Goal: Task Accomplishment & Management: Use online tool/utility

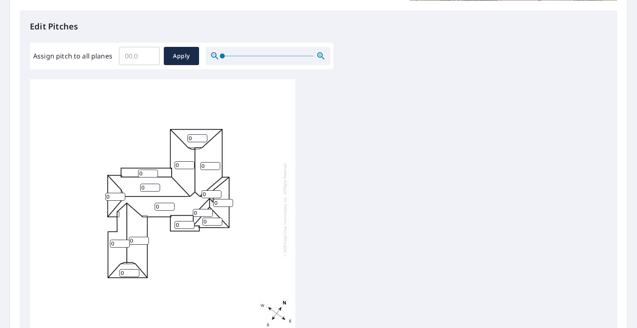
scroll to position [217, 0]
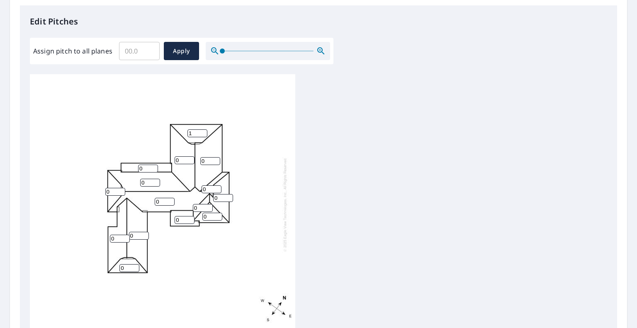
click at [200, 132] on input "1" at bounding box center [197, 133] width 20 height 8
click at [202, 130] on input "2" at bounding box center [197, 133] width 20 height 8
click at [202, 130] on input "3" at bounding box center [197, 133] width 20 height 8
click at [202, 130] on input "4" at bounding box center [197, 133] width 20 height 8
type input "5"
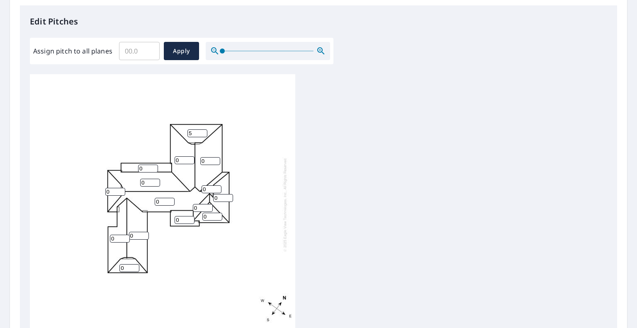
click at [202, 130] on input "5" at bounding box center [197, 133] width 20 height 8
click at [217, 158] on input "1" at bounding box center [210, 161] width 20 height 8
click at [217, 158] on input "2" at bounding box center [210, 161] width 20 height 8
click at [217, 158] on input "3" at bounding box center [210, 161] width 20 height 8
click at [217, 158] on input "4" at bounding box center [210, 161] width 20 height 8
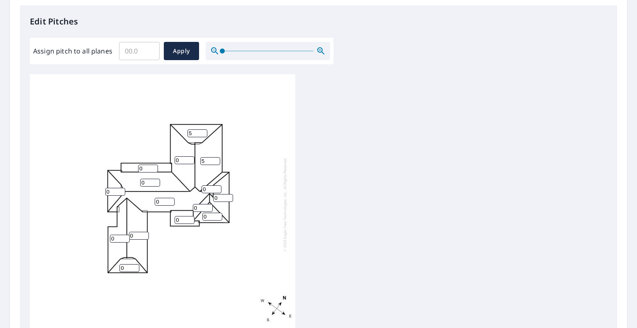
type input "5"
click at [215, 158] on input "5" at bounding box center [210, 161] width 20 height 8
click at [190, 157] on input "1" at bounding box center [185, 160] width 20 height 8
click at [190, 157] on input "2" at bounding box center [185, 160] width 20 height 8
click at [190, 157] on input "3" at bounding box center [185, 160] width 20 height 8
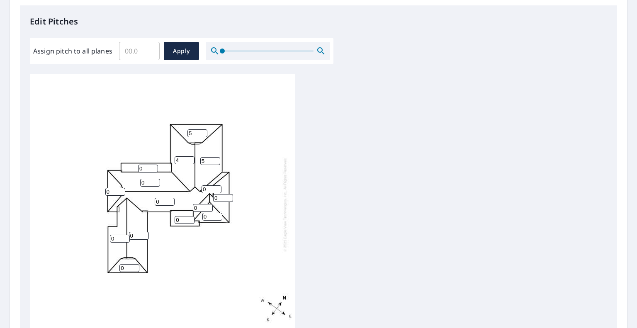
click at [190, 157] on input "4" at bounding box center [185, 160] width 20 height 8
type input "5"
click at [190, 157] on input "5" at bounding box center [185, 160] width 20 height 8
click at [148, 165] on input "0" at bounding box center [148, 169] width 20 height 8
click at [154, 165] on input "1" at bounding box center [148, 169] width 20 height 8
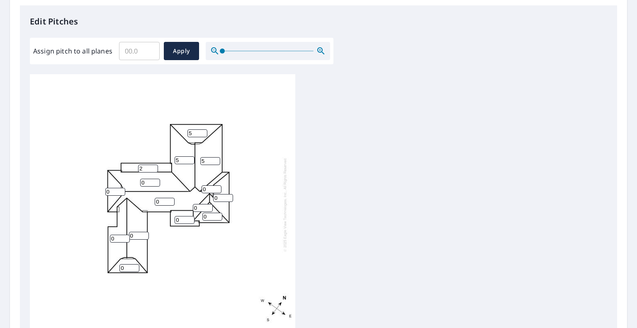
type input "2"
click at [154, 165] on input "2" at bounding box center [148, 169] width 20 height 8
click at [190, 217] on input "1" at bounding box center [185, 220] width 20 height 8
type input "2"
click at [190, 217] on input "2" at bounding box center [185, 220] width 20 height 8
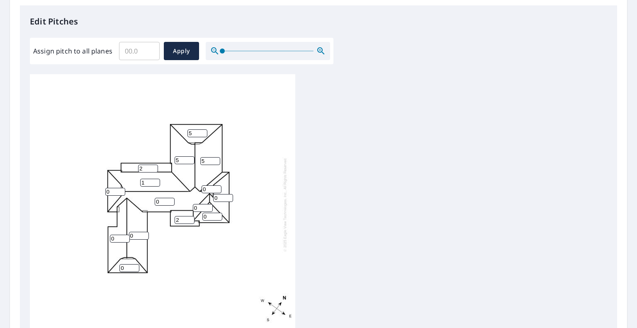
click at [156, 180] on input "1" at bounding box center [150, 183] width 20 height 8
click at [156, 180] on input "2" at bounding box center [150, 183] width 20 height 8
click at [156, 180] on input "3" at bounding box center [150, 183] width 20 height 8
click at [156, 180] on input "4" at bounding box center [150, 183] width 20 height 8
type input "5"
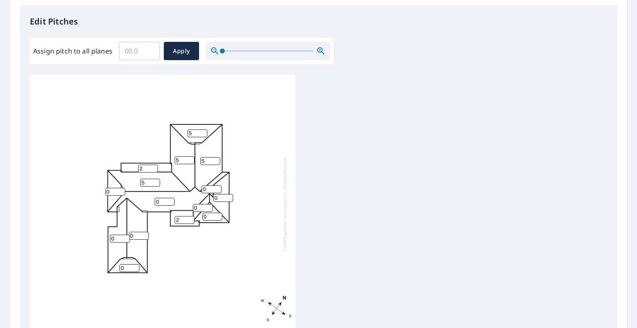
click at [156, 180] on input "5" at bounding box center [150, 183] width 20 height 8
click at [121, 190] on input "1" at bounding box center [115, 192] width 20 height 8
click at [121, 190] on input "2" at bounding box center [115, 192] width 20 height 8
click at [121, 190] on input "3" at bounding box center [115, 192] width 20 height 8
click at [121, 190] on input "4" at bounding box center [115, 192] width 20 height 8
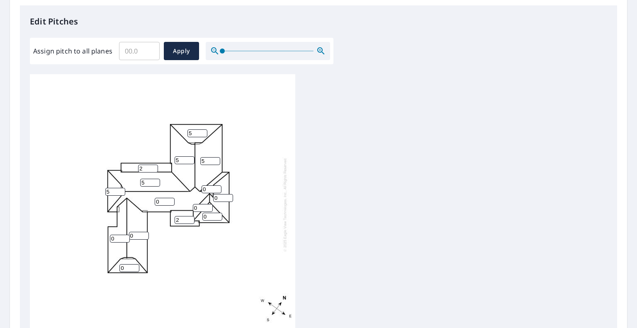
type input "5"
click at [121, 190] on input "5" at bounding box center [115, 192] width 20 height 8
click at [125, 235] on input "1" at bounding box center [120, 239] width 20 height 8
click at [125, 235] on input "2" at bounding box center [120, 239] width 20 height 8
click at [125, 235] on input "3" at bounding box center [120, 239] width 20 height 8
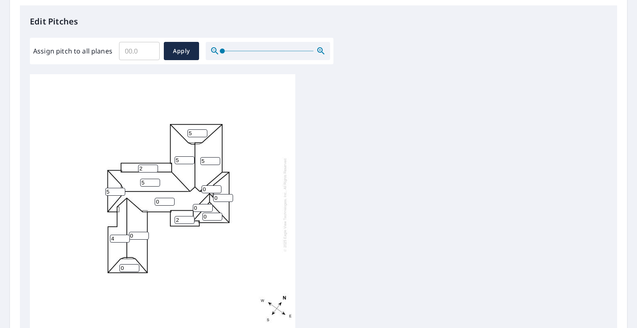
click at [125, 235] on input "4" at bounding box center [120, 239] width 20 height 8
type input "5"
click at [125, 235] on input "5" at bounding box center [120, 239] width 20 height 8
click at [144, 232] on input "0" at bounding box center [139, 236] width 20 height 8
click at [145, 233] on input "1" at bounding box center [139, 236] width 20 height 8
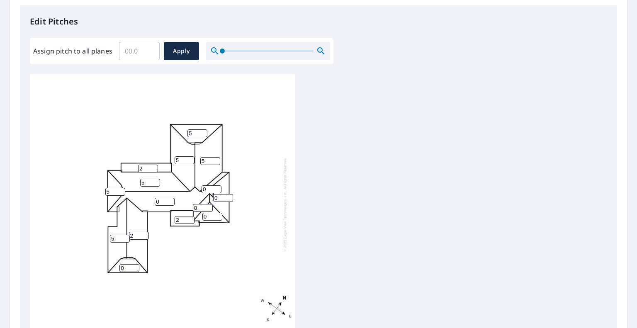
click at [145, 233] on input "2" at bounding box center [139, 236] width 20 height 8
click at [144, 233] on input "3" at bounding box center [139, 236] width 20 height 8
click at [144, 233] on input "4" at bounding box center [139, 236] width 20 height 8
type input "5"
click at [144, 233] on input "5" at bounding box center [139, 236] width 20 height 8
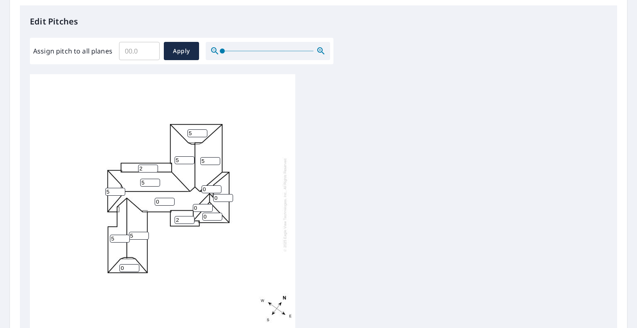
click at [124, 267] on input "0" at bounding box center [129, 268] width 20 height 8
click at [136, 265] on input "1" at bounding box center [129, 268] width 20 height 8
click at [136, 265] on input "2" at bounding box center [129, 268] width 20 height 8
click at [136, 265] on input "3" at bounding box center [129, 268] width 20 height 8
click at [136, 265] on input "4" at bounding box center [129, 268] width 20 height 8
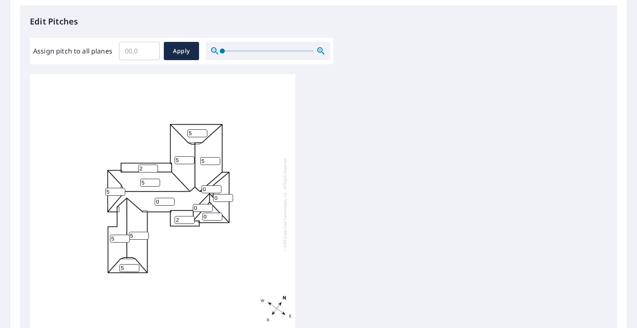
click at [136, 265] on input "5" at bounding box center [129, 268] width 20 height 8
type input "6"
click at [135, 264] on input "6" at bounding box center [129, 268] width 20 height 8
click at [217, 213] on input "1" at bounding box center [212, 217] width 20 height 8
click at [217, 213] on input "2" at bounding box center [212, 217] width 20 height 8
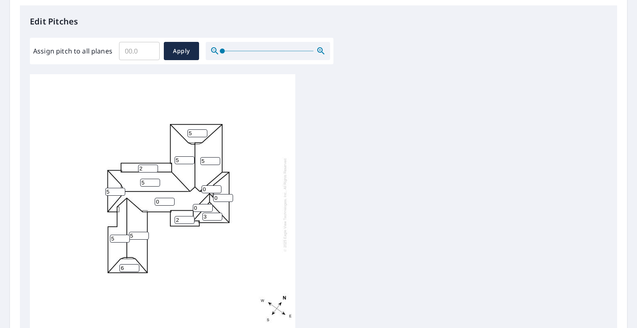
click at [217, 213] on input "3" at bounding box center [212, 217] width 20 height 8
click at [217, 213] on input "4" at bounding box center [212, 217] width 20 height 8
click at [217, 213] on input "5" at bounding box center [212, 217] width 20 height 8
type input "6"
click at [217, 213] on input "6" at bounding box center [212, 217] width 20 height 8
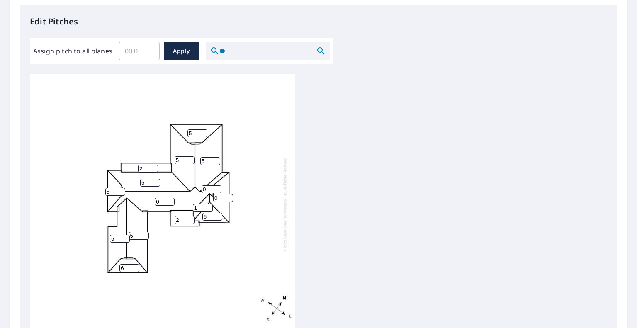
click at [207, 206] on input "1" at bounding box center [203, 208] width 20 height 8
click at [207, 206] on input "2" at bounding box center [203, 208] width 20 height 8
click at [207, 206] on input "3" at bounding box center [203, 208] width 20 height 8
click at [207, 206] on input "4" at bounding box center [203, 208] width 20 height 8
click at [207, 206] on input "5" at bounding box center [203, 208] width 20 height 8
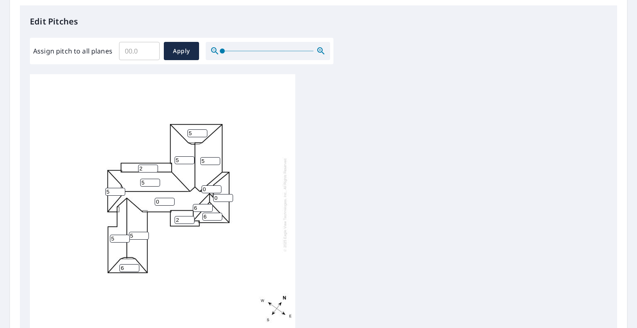
type input "6"
click at [207, 206] on input "6" at bounding box center [203, 208] width 20 height 8
click at [228, 195] on input "1" at bounding box center [223, 198] width 20 height 8
click at [228, 195] on input "2" at bounding box center [223, 198] width 20 height 8
click at [228, 195] on input "3" at bounding box center [223, 198] width 20 height 8
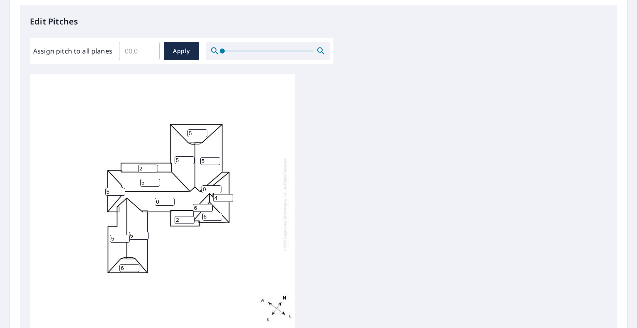
click at [228, 195] on input "4" at bounding box center [223, 198] width 20 height 8
click at [228, 195] on input "5" at bounding box center [223, 198] width 20 height 8
type input "6"
click at [228, 195] on input "6" at bounding box center [223, 198] width 20 height 8
click at [216, 187] on input "1" at bounding box center [212, 189] width 20 height 8
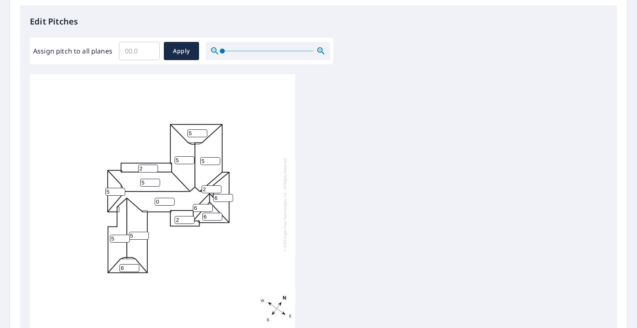
click at [216, 187] on input "2" at bounding box center [212, 189] width 20 height 8
click at [216, 187] on input "3" at bounding box center [212, 189] width 20 height 8
click at [216, 187] on input "4" at bounding box center [212, 189] width 20 height 8
click at [216, 187] on input "5" at bounding box center [212, 189] width 20 height 8
type input "6"
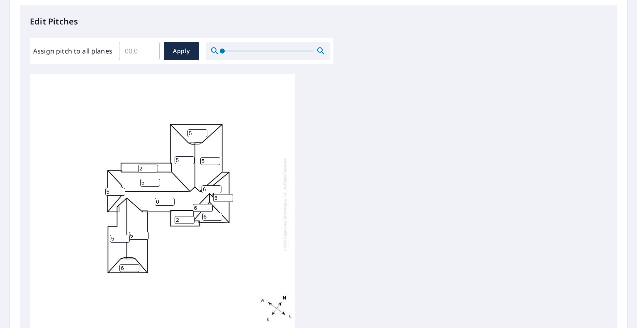
click at [216, 187] on input "6" at bounding box center [212, 189] width 20 height 8
click at [170, 199] on input "1" at bounding box center [165, 202] width 20 height 8
click at [170, 199] on input "2" at bounding box center [165, 202] width 20 height 8
click at [170, 199] on input "3" at bounding box center [165, 202] width 20 height 8
click at [170, 199] on input "4" at bounding box center [165, 202] width 20 height 8
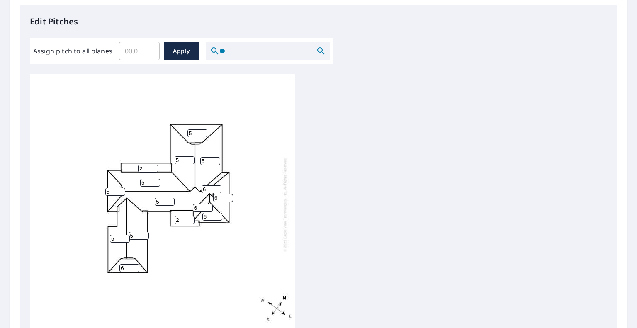
click at [170, 199] on input "5" at bounding box center [165, 202] width 20 height 8
type input "6"
click at [170, 199] on input "6" at bounding box center [165, 202] width 20 height 8
click at [152, 181] on input "5" at bounding box center [150, 183] width 20 height 8
type input "6"
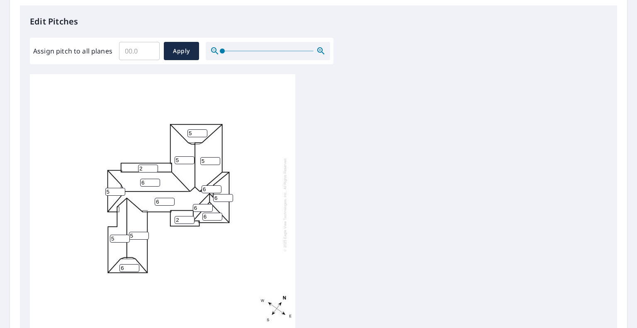
click at [155, 180] on input "6" at bounding box center [150, 183] width 20 height 8
type input "6"
click at [119, 190] on input "6" at bounding box center [115, 192] width 20 height 8
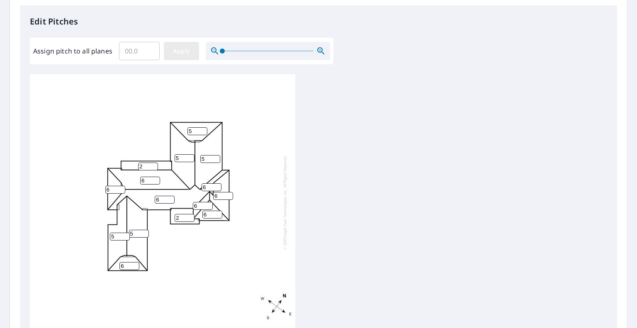
click at [184, 50] on span "Apply" at bounding box center [181, 51] width 22 height 10
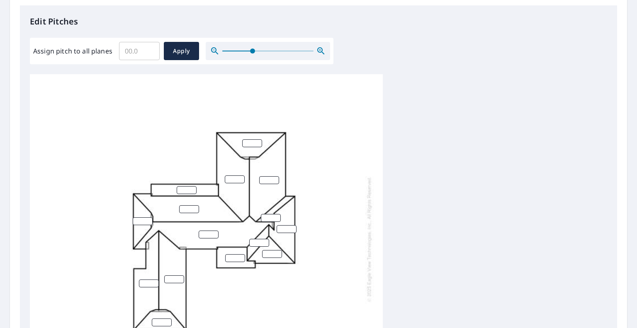
drag, startPoint x: 221, startPoint y: 48, endPoint x: 252, endPoint y: 50, distance: 31.2
click at [252, 50] on span at bounding box center [252, 51] width 5 height 5
click at [181, 50] on span "Apply" at bounding box center [181, 51] width 22 height 10
click at [139, 48] on input "Assign pitch to all planes" at bounding box center [139, 50] width 41 height 23
click at [151, 46] on input "0.1" at bounding box center [139, 50] width 41 height 23
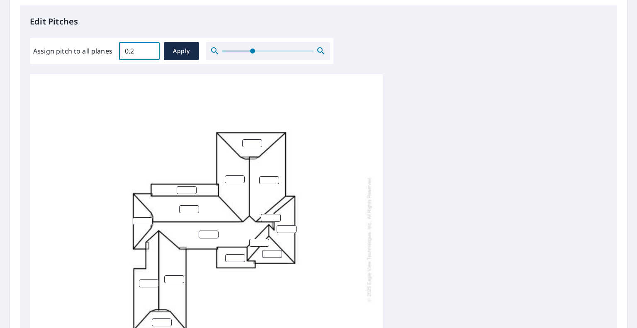
click at [151, 46] on input "0.2" at bounding box center [139, 50] width 41 height 23
click at [151, 46] on input "0.3" at bounding box center [139, 50] width 41 height 23
click at [151, 46] on input "0.4" at bounding box center [139, 50] width 41 height 23
click at [151, 46] on input "0.5" at bounding box center [139, 50] width 41 height 23
type input "0.6"
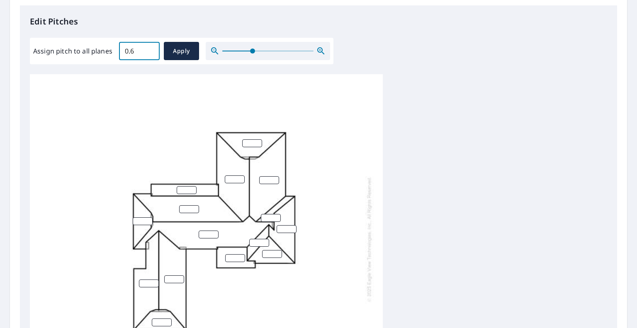
click at [151, 46] on input "0.6" at bounding box center [139, 50] width 41 height 23
click at [173, 46] on span "Apply" at bounding box center [181, 51] width 22 height 10
type input "0.6"
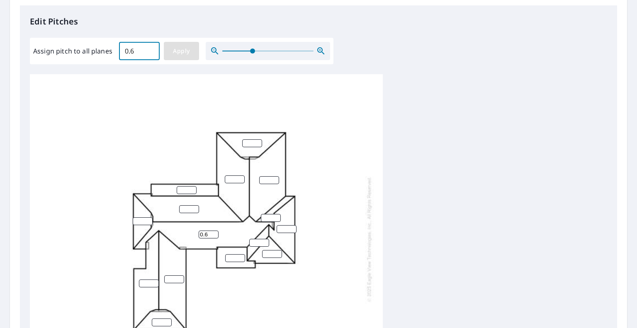
type input "0.6"
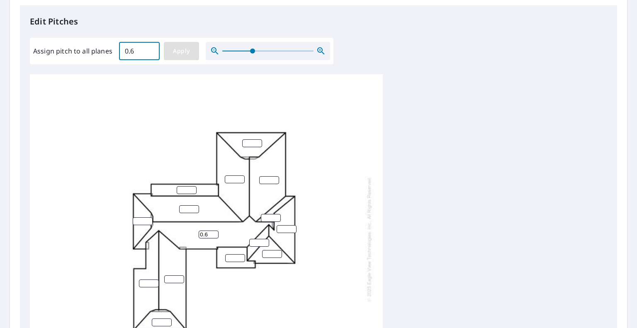
type input "0.6"
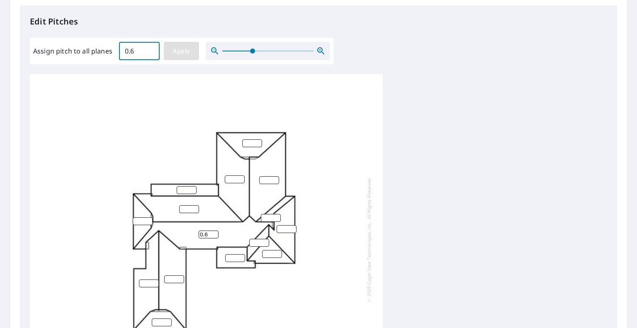
type input "0.6"
click at [180, 46] on span "Apply" at bounding box center [181, 51] width 22 height 10
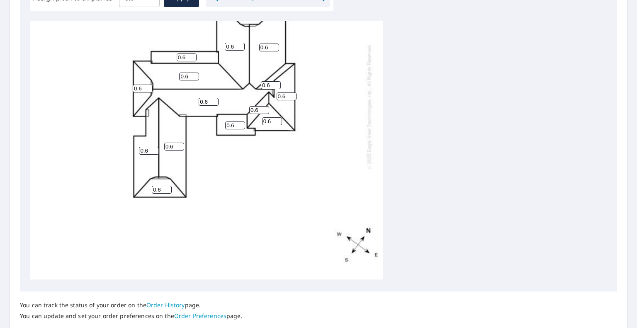
scroll to position [328, 0]
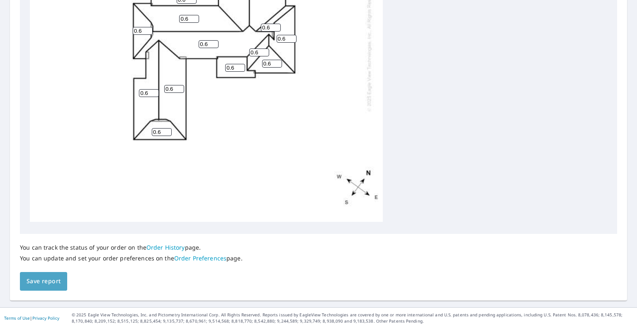
click at [39, 282] on span "Save report" at bounding box center [44, 281] width 34 height 10
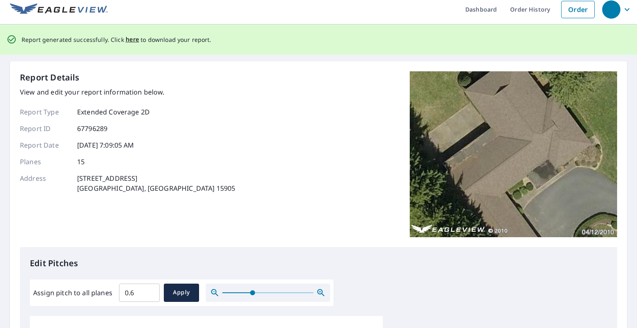
scroll to position [0, 0]
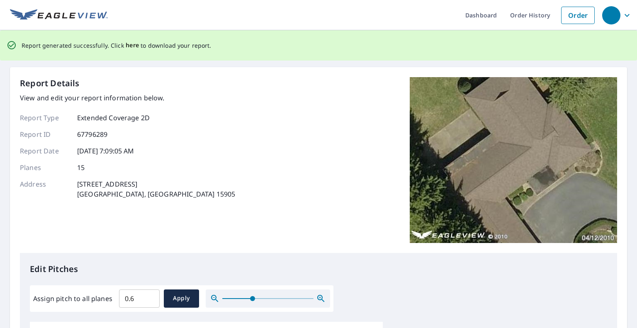
click at [129, 43] on span "here" at bounding box center [133, 45] width 14 height 10
